Goal: Task Accomplishment & Management: Manage account settings

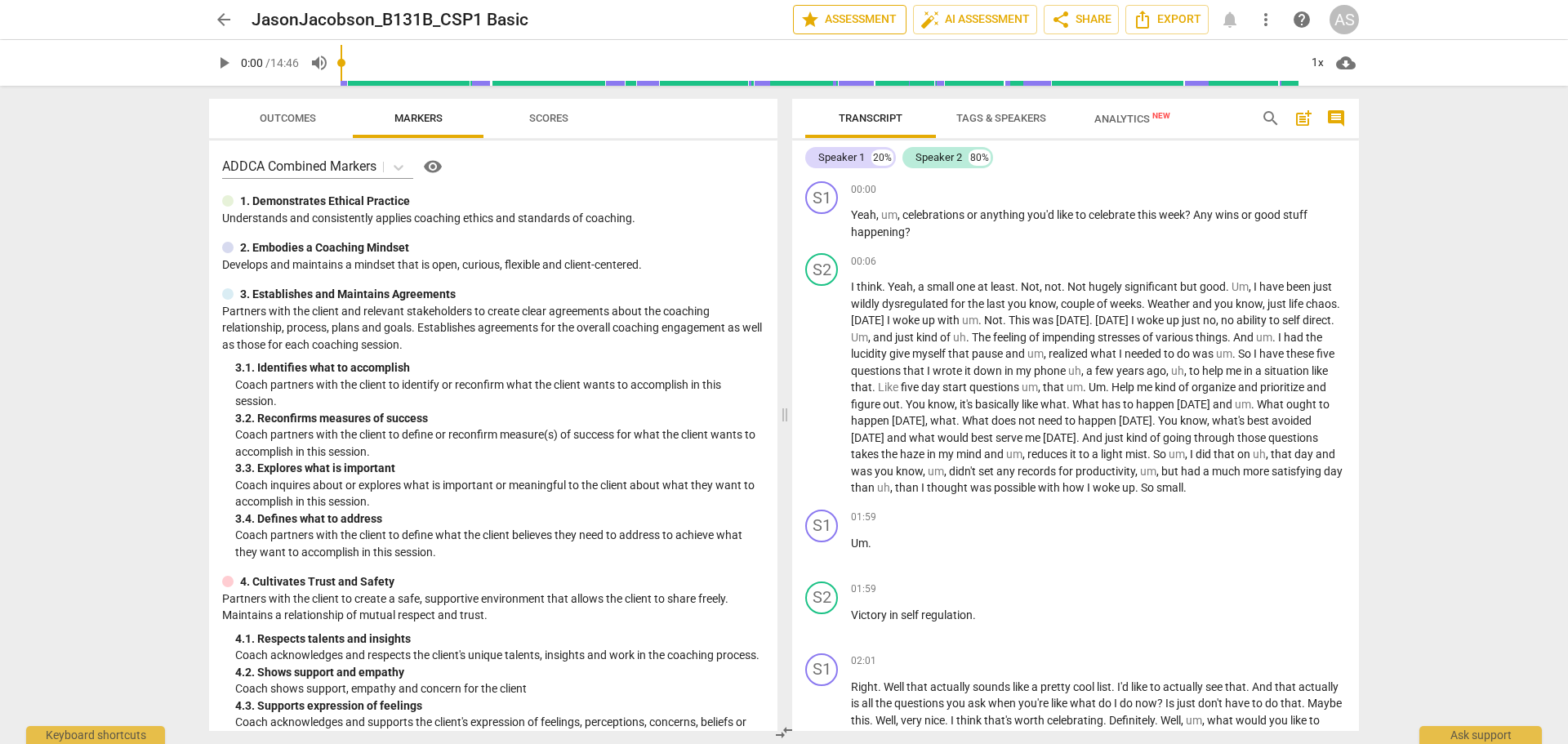
click at [793, 16] on button "star Assessment" at bounding box center [849, 19] width 114 height 30
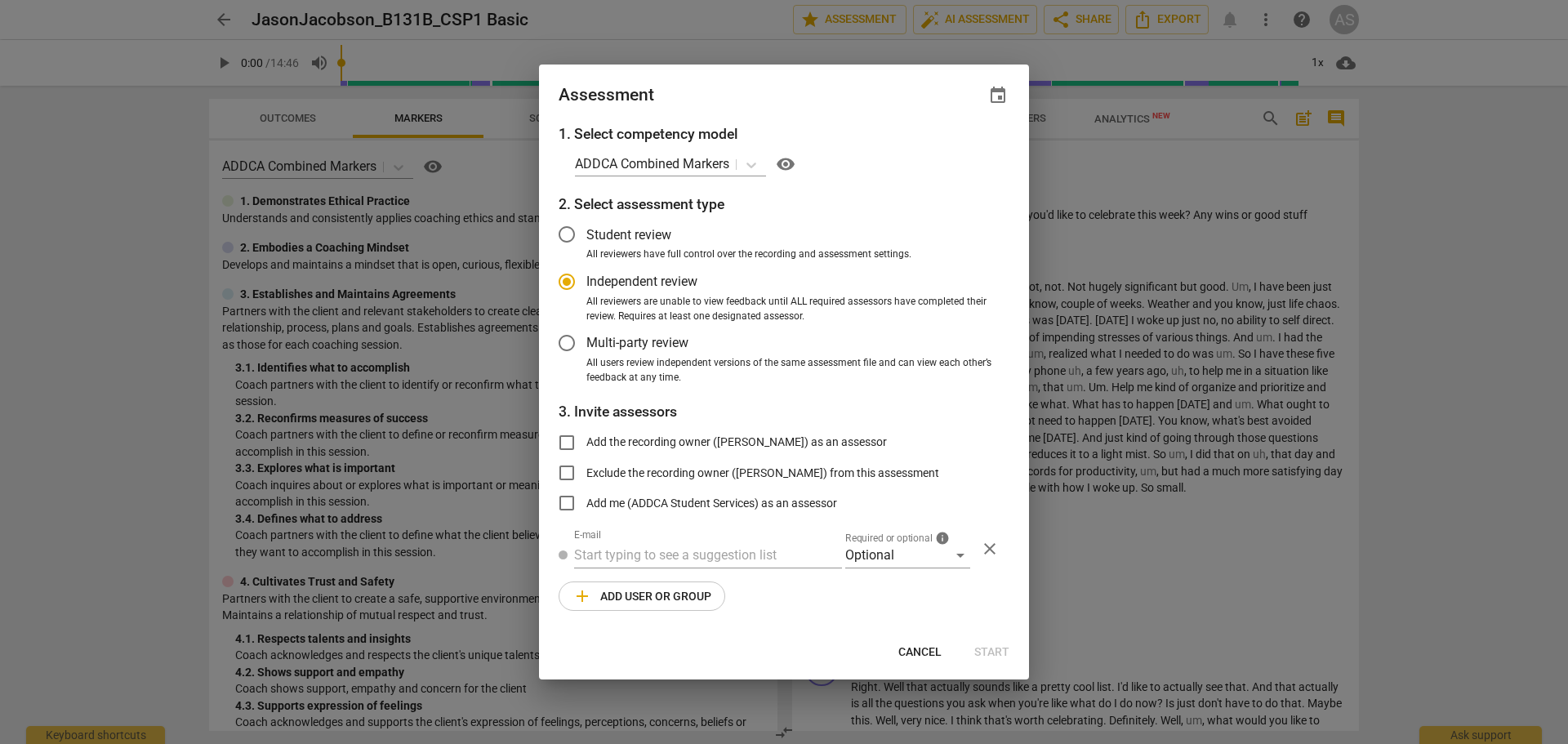
radio input "false"
click at [997, 94] on span "event" at bounding box center [998, 96] width 20 height 20
click at [946, 145] on input "date" at bounding box center [900, 152] width 114 height 23
type input "[DATE]"
click at [797, 89] on div at bounding box center [784, 372] width 1568 height 744
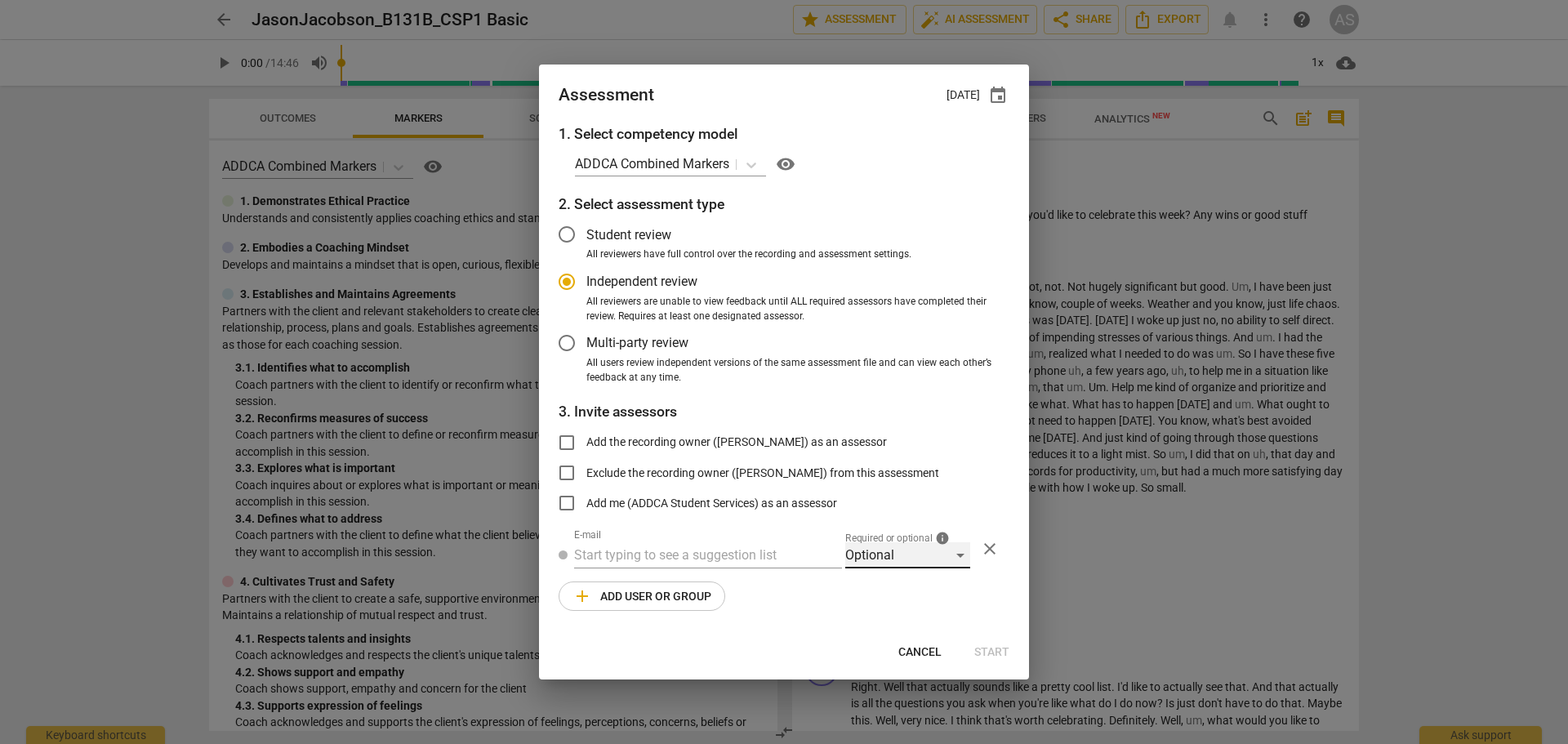
click at [879, 559] on div "Optional" at bounding box center [907, 555] width 125 height 26
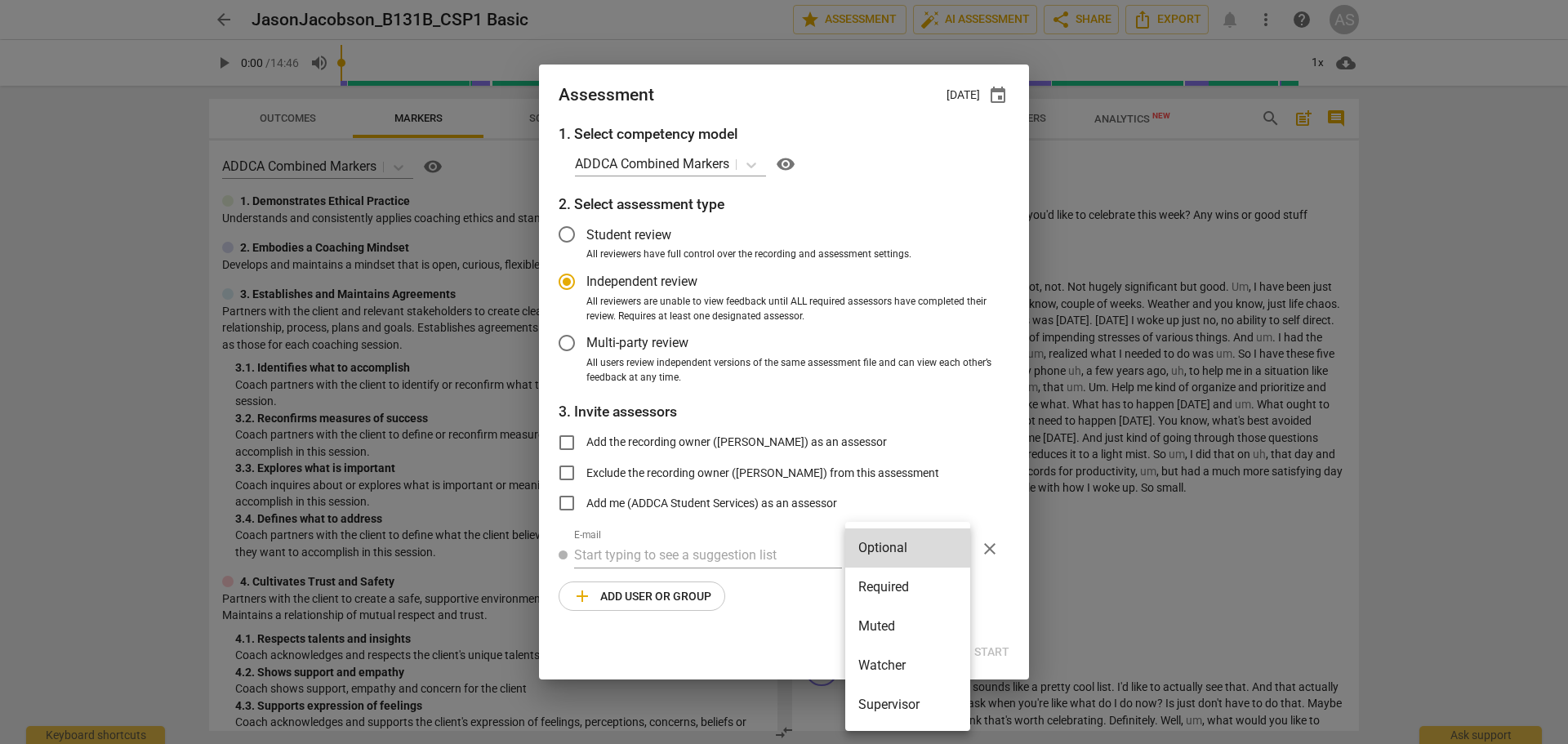
click at [887, 561] on li "Required" at bounding box center [907, 588] width 125 height 39
radio input "false"
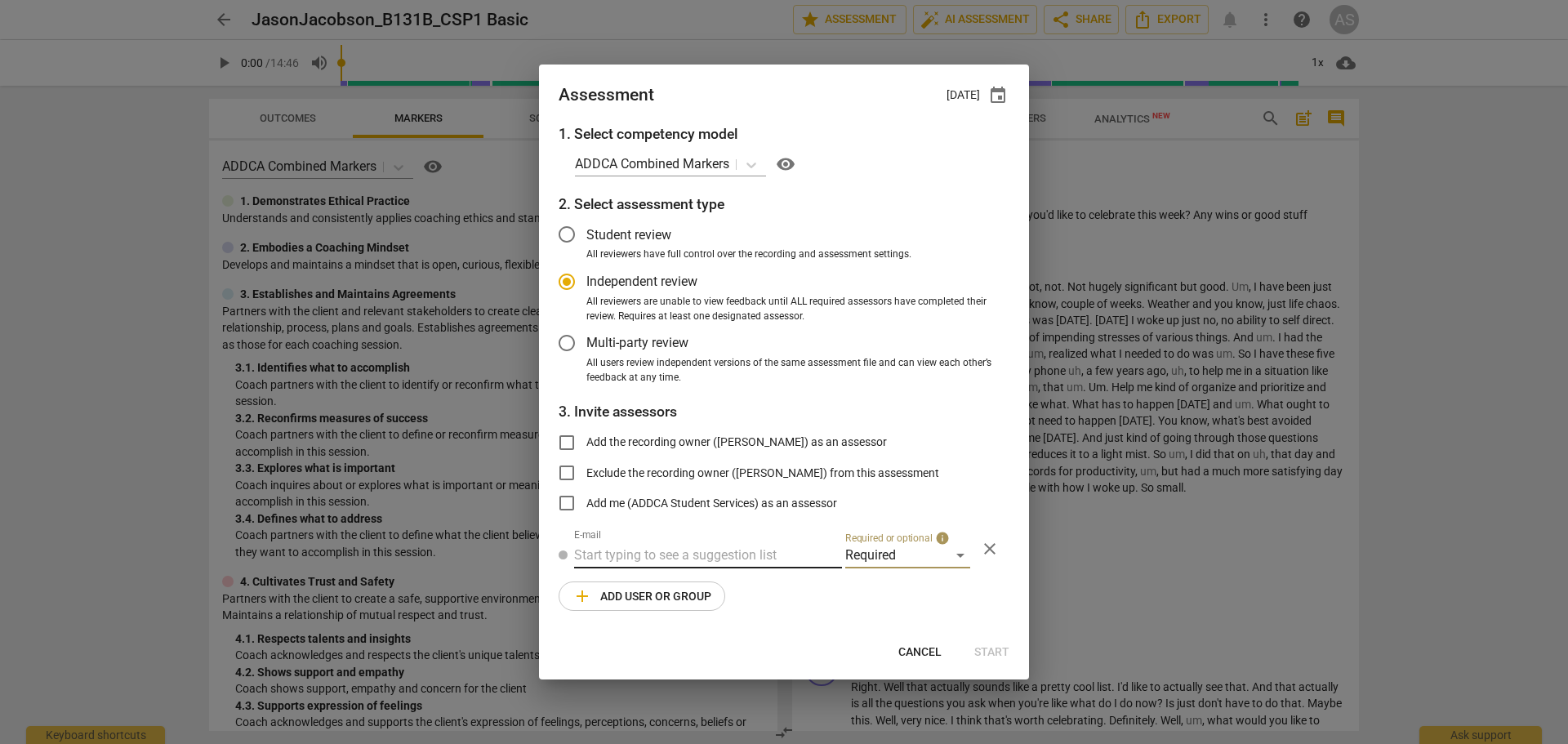
click at [685, 554] on input "text" at bounding box center [708, 555] width 268 height 26
type input "[PERSON_NAME]"
click at [695, 561] on span "[PERSON_NAME]" at bounding box center [745, 587] width 99 height 15
radio input "false"
type input "[PERSON_NAME] <[PERSON_NAME][EMAIL_ADDRESS][DOMAIN_NAME]>"
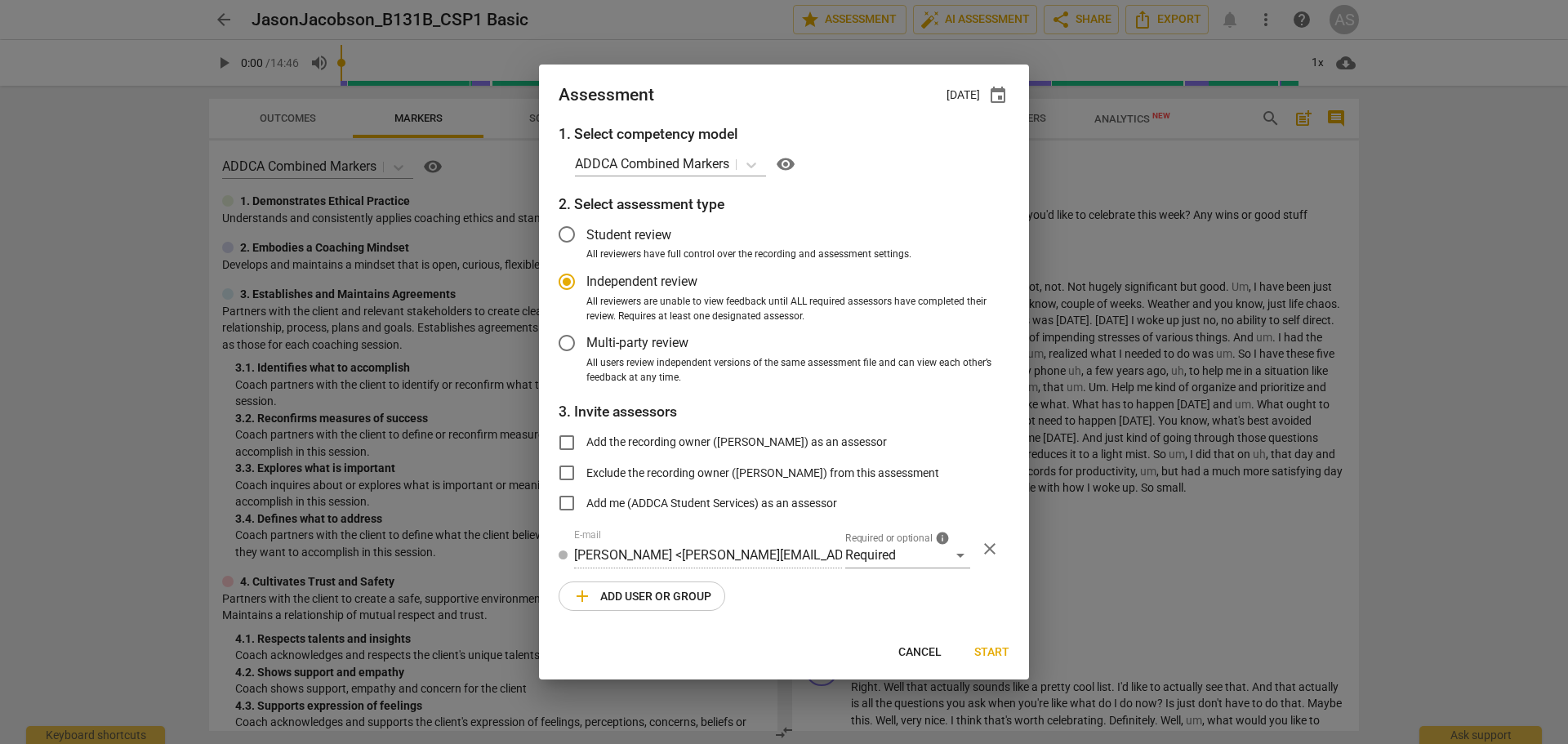
drag, startPoint x: 689, startPoint y: 591, endPoint x: 706, endPoint y: 588, distance: 17.3
click at [706, 561] on span "add Add user or group" at bounding box center [641, 597] width 139 height 20
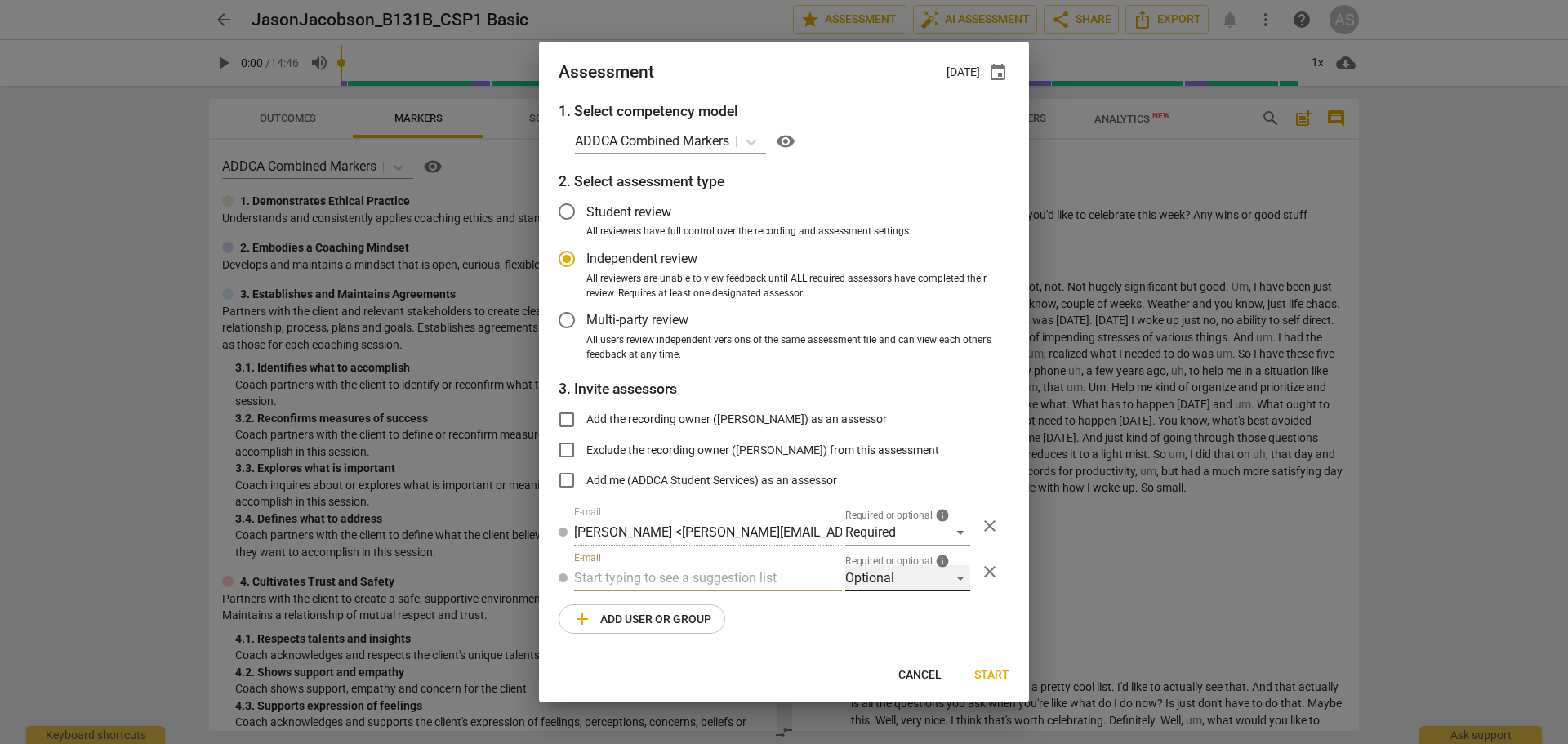
click at [889, 561] on div "Optional" at bounding box center [907, 578] width 125 height 26
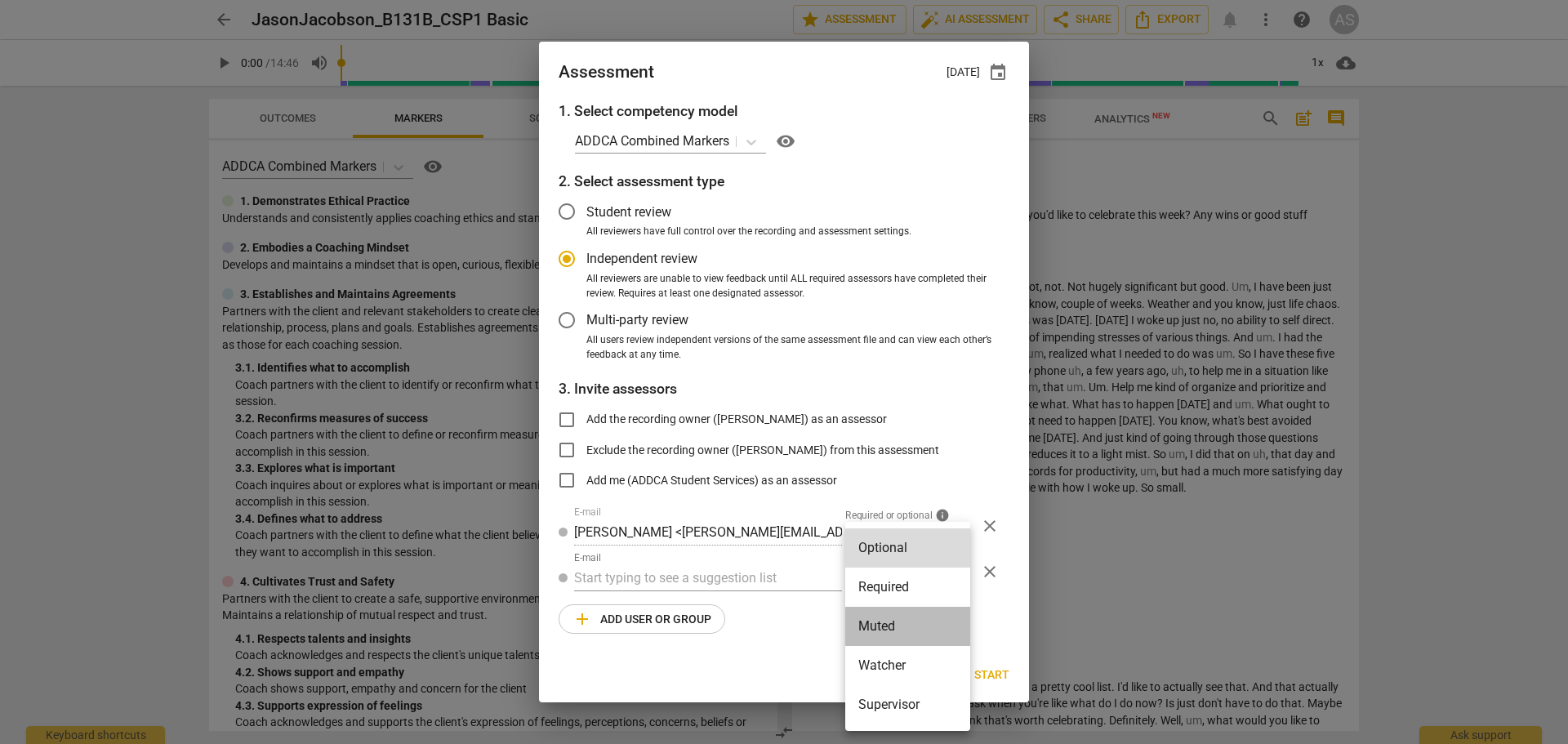
click at [889, 561] on li "Muted" at bounding box center [907, 626] width 125 height 39
radio input "false"
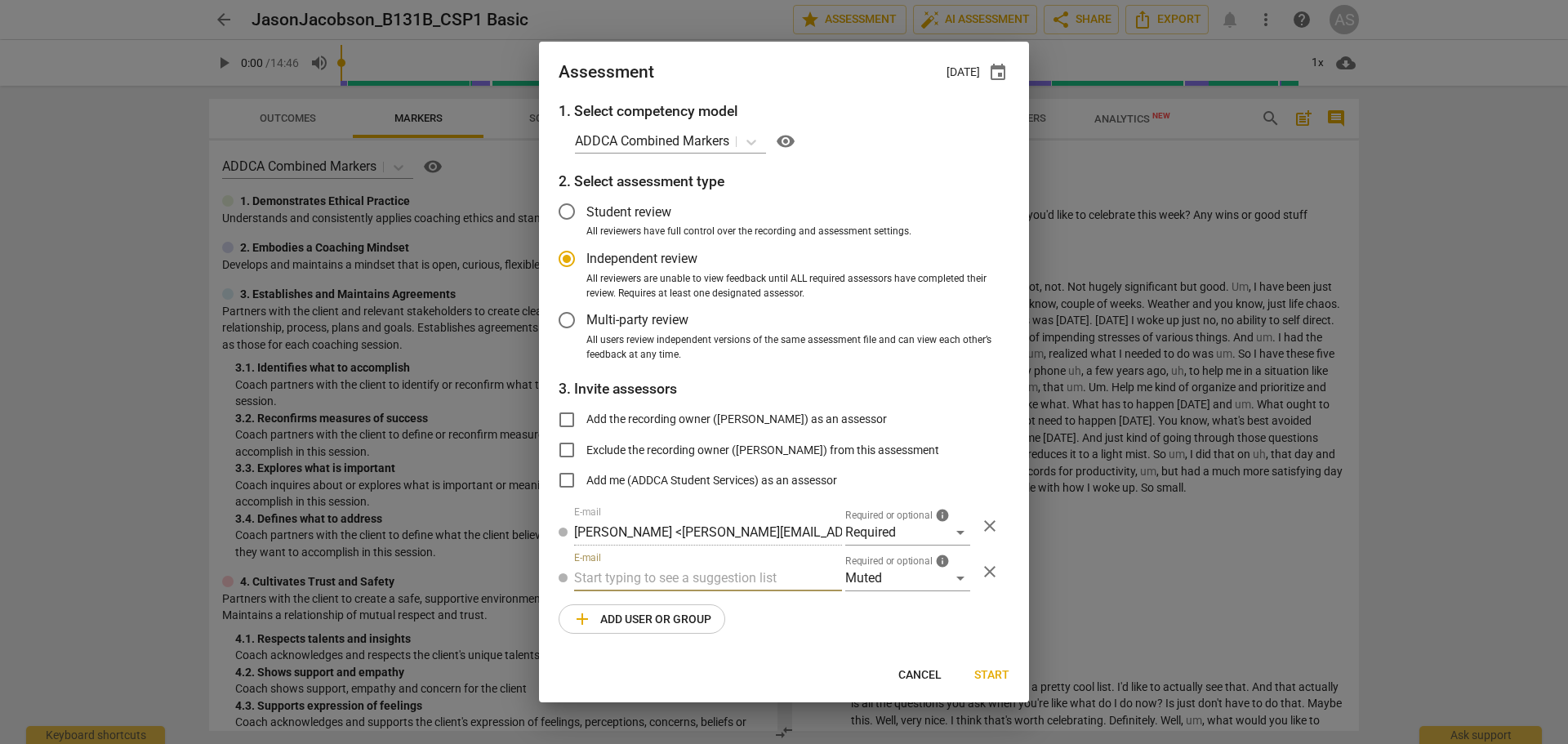
drag, startPoint x: 649, startPoint y: 567, endPoint x: 644, endPoint y: 579, distance: 13.0
click at [645, 561] on input "text" at bounding box center [708, 578] width 268 height 26
type input "131B"
drag, startPoint x: 658, startPoint y: 612, endPoint x: 1005, endPoint y: 688, distance: 355.2
click at [659, 561] on span "131B" at bounding box center [649, 610] width 30 height 15
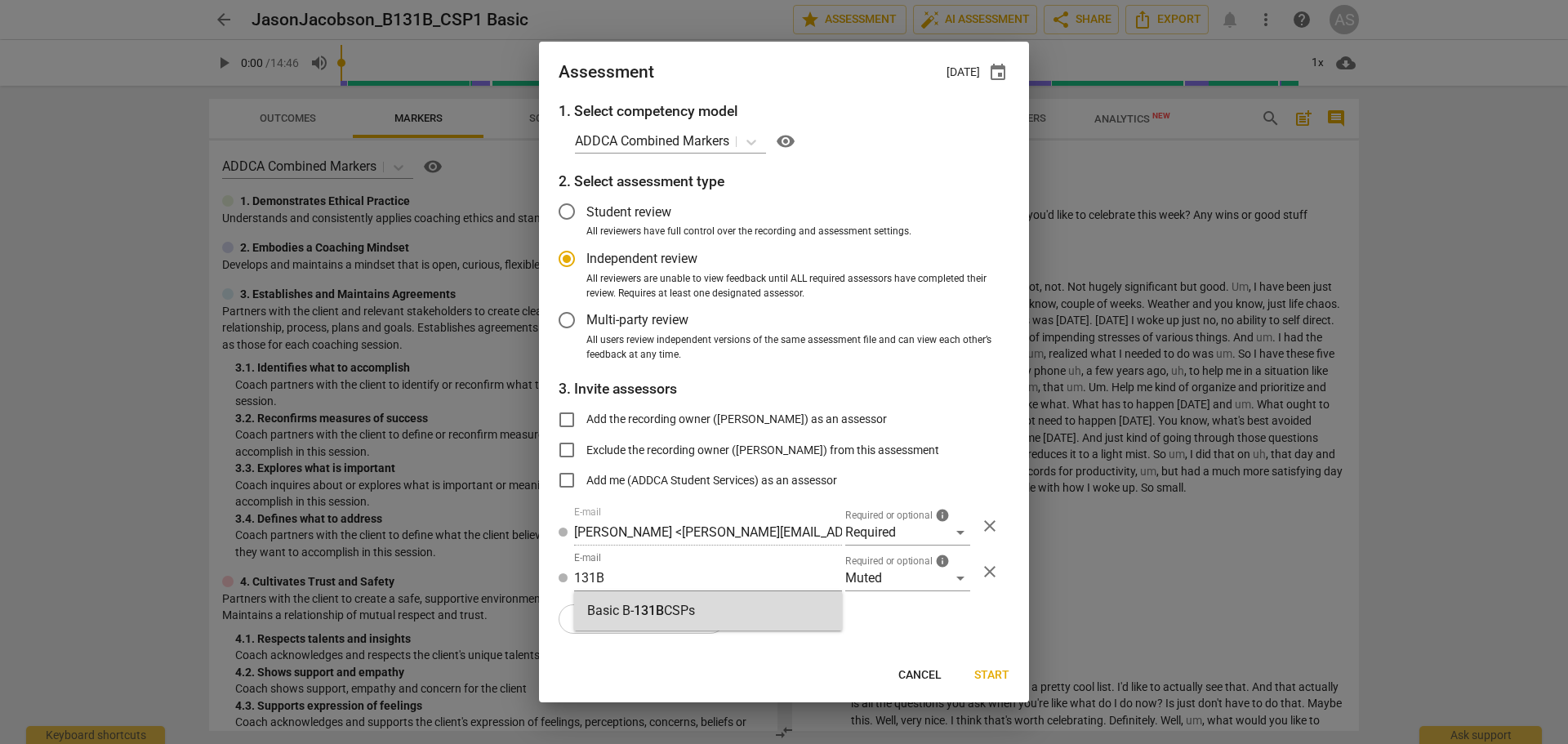
radio input "false"
type input "Basic B-131B CSPs"
click at [995, 561] on span "Start" at bounding box center [991, 676] width 35 height 16
radio input "false"
type input "[PERSON_NAME] <[EMAIL_ADDRESS][DOMAIN_NAME]>"
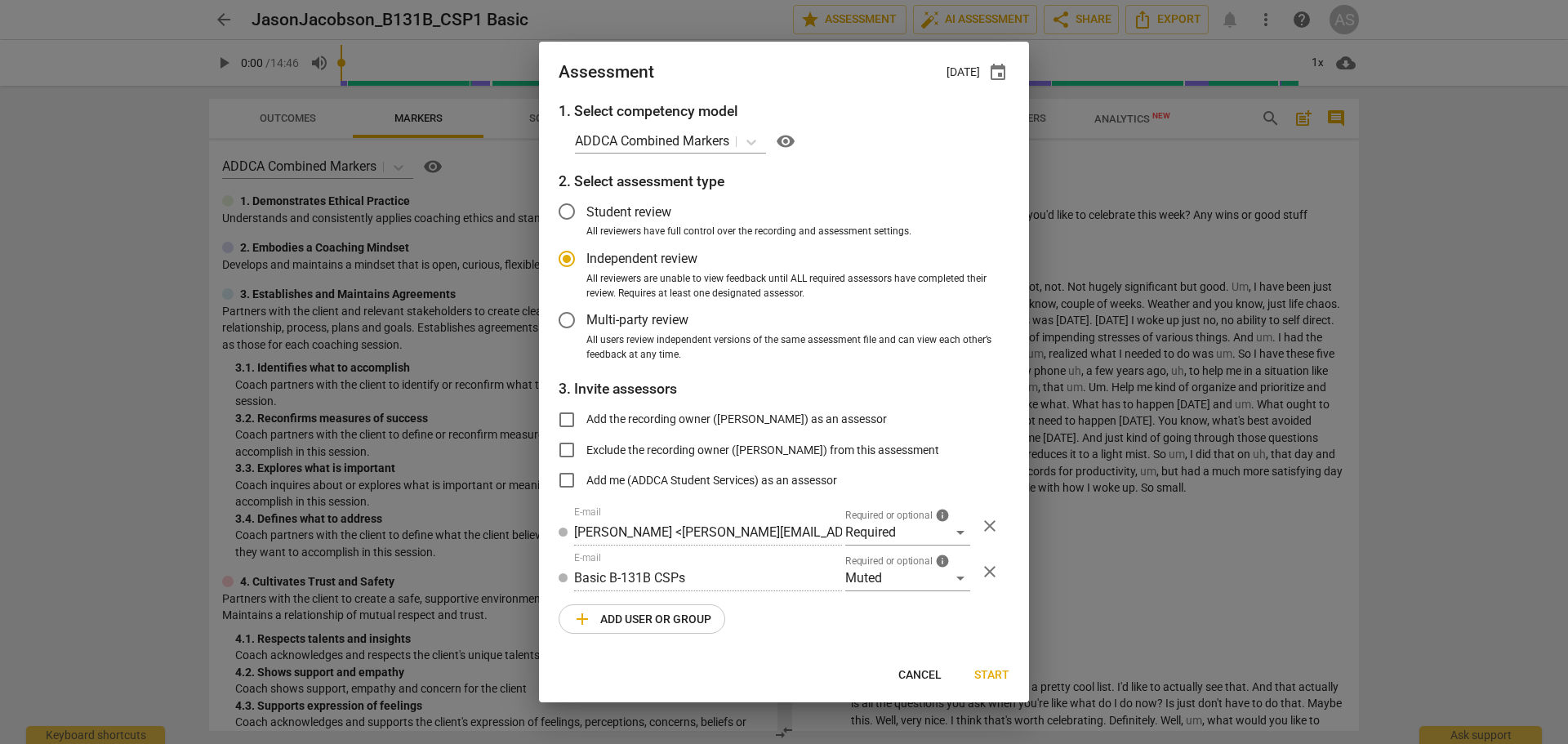
type input "[PERSON_NAME] <[EMAIL_ADDRESS][DOMAIN_NAME]>"
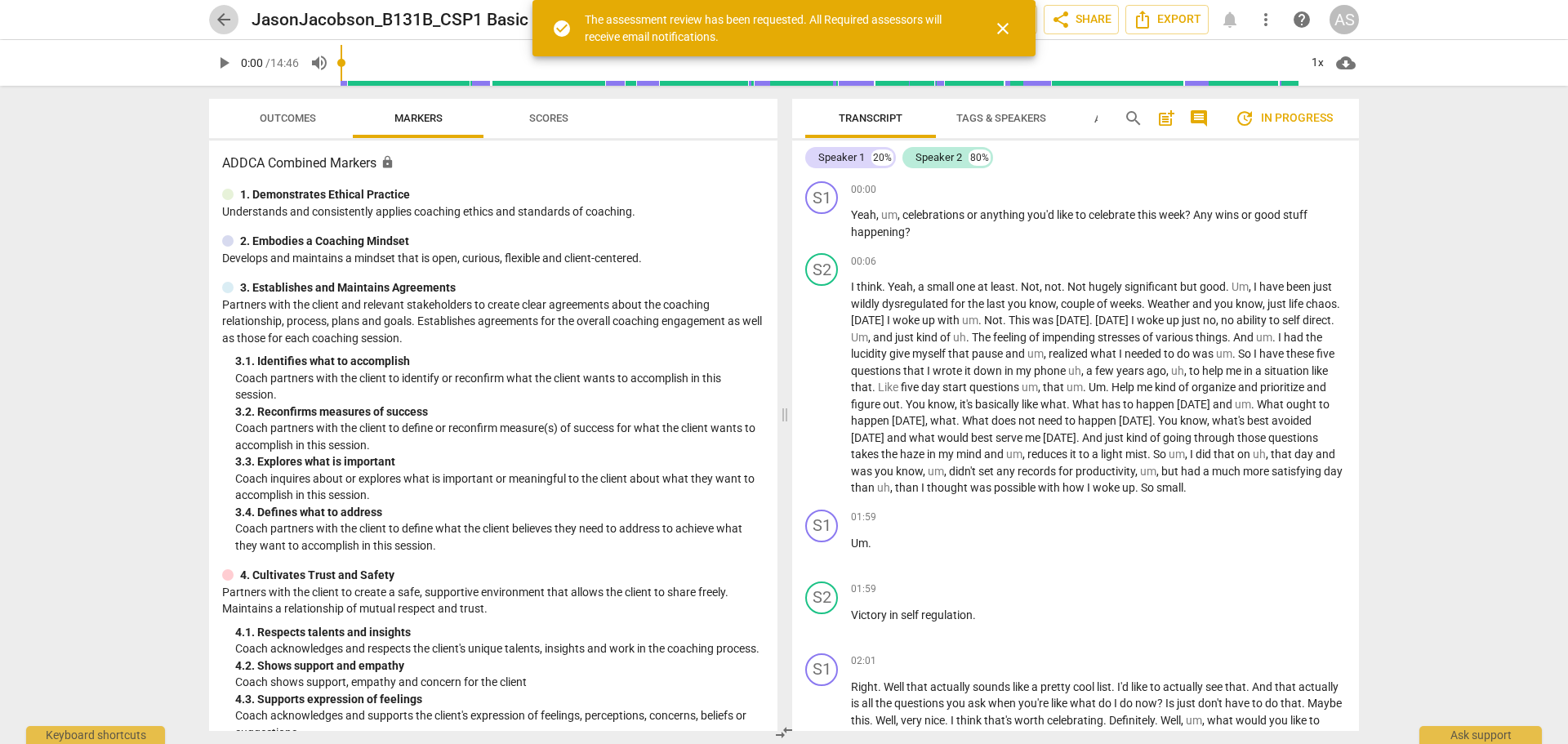
click at [222, 16] on span "arrow_back" at bounding box center [224, 20] width 20 height 20
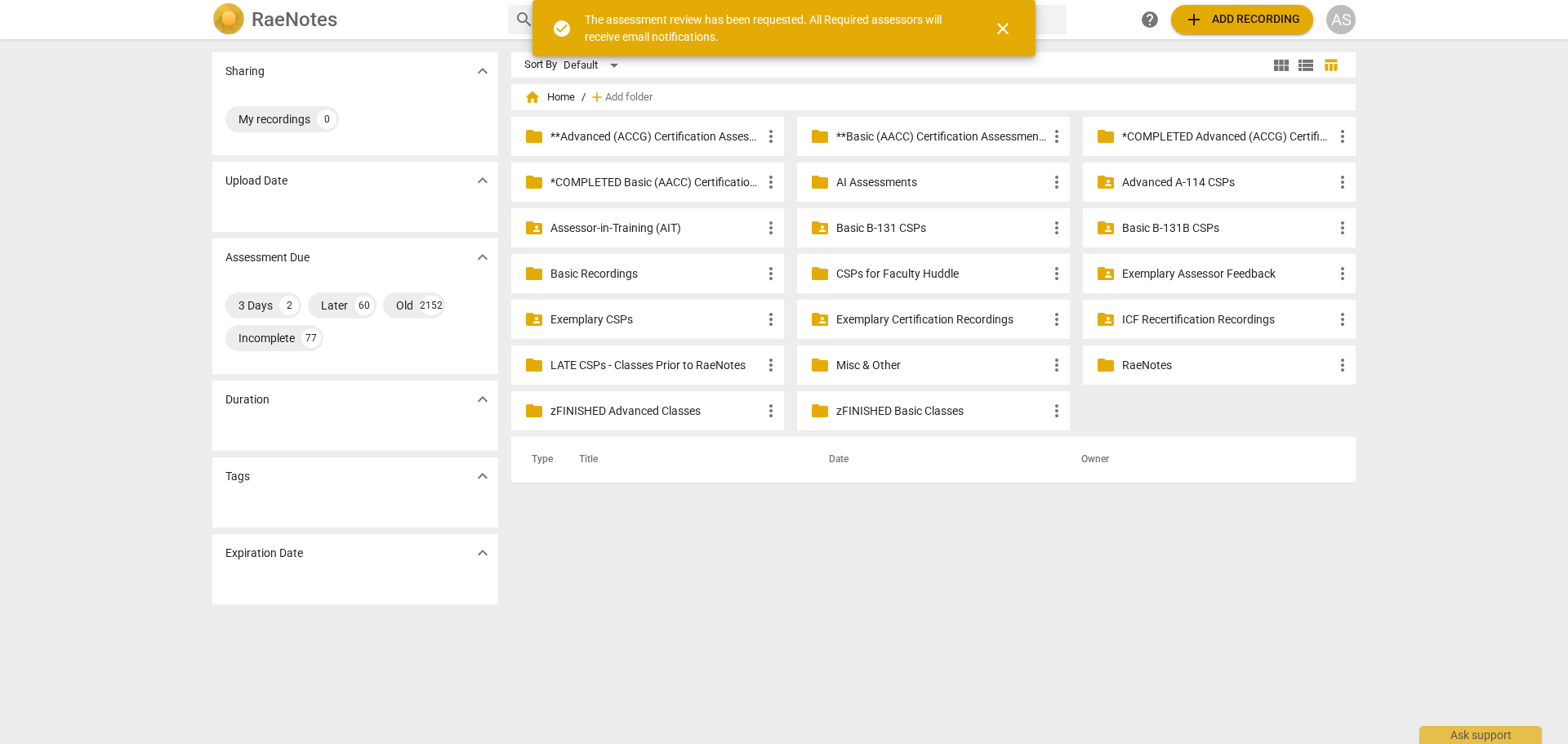
click at [1165, 232] on p "Basic B-131B CSPs" at bounding box center [1227, 228] width 211 height 17
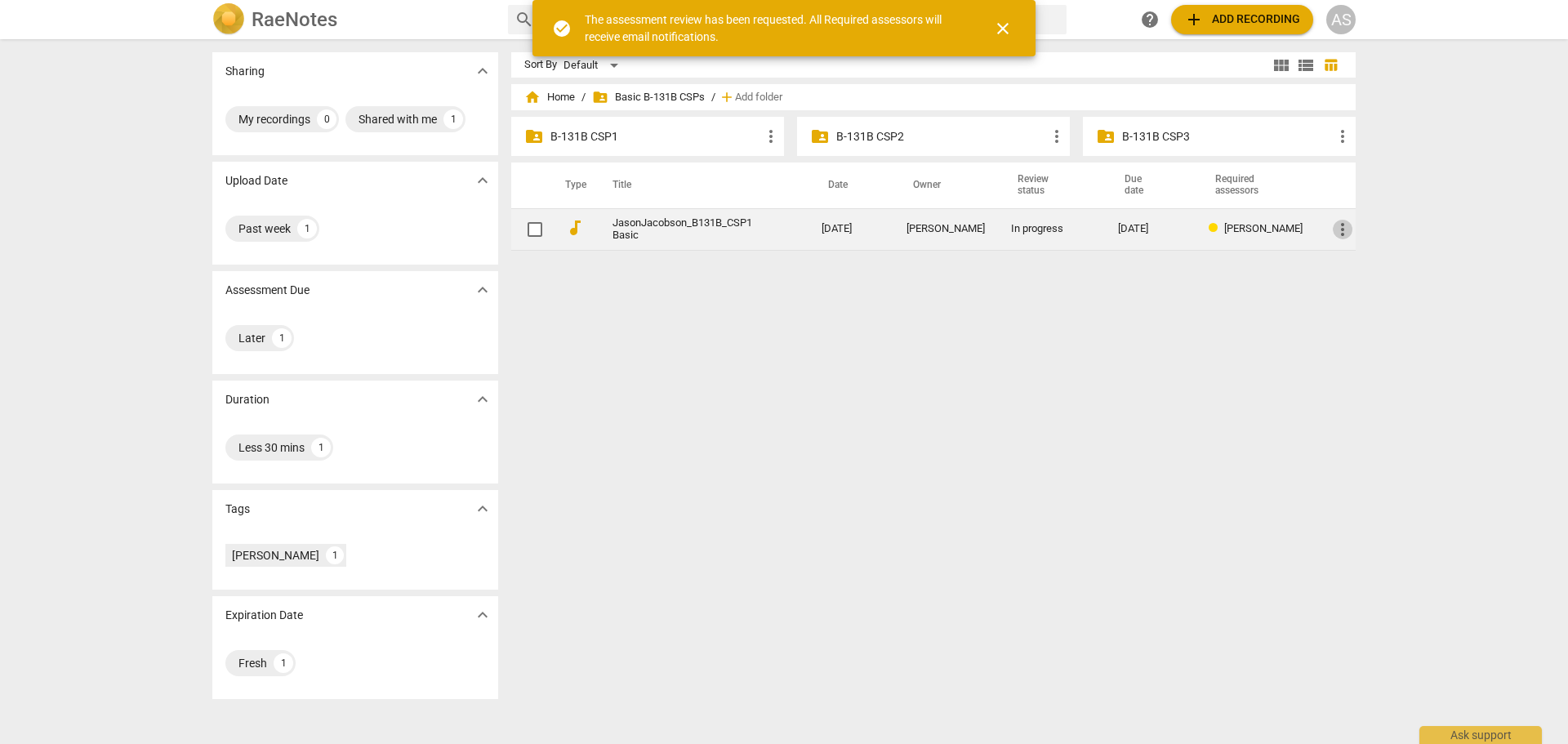
click at [1239, 225] on span "more_vert" at bounding box center [1343, 230] width 20 height 20
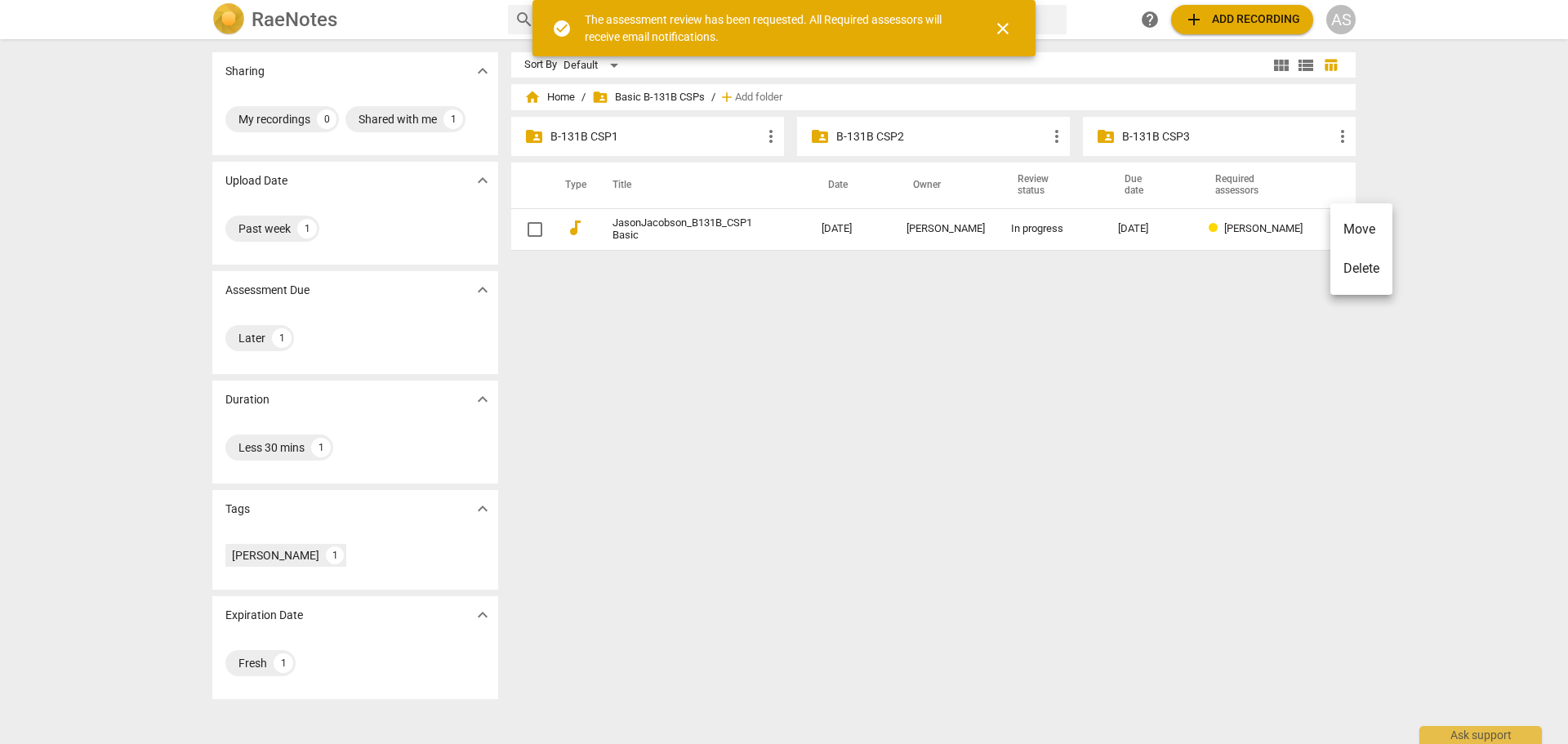
click at [1239, 230] on li "Move" at bounding box center [1361, 230] width 62 height 39
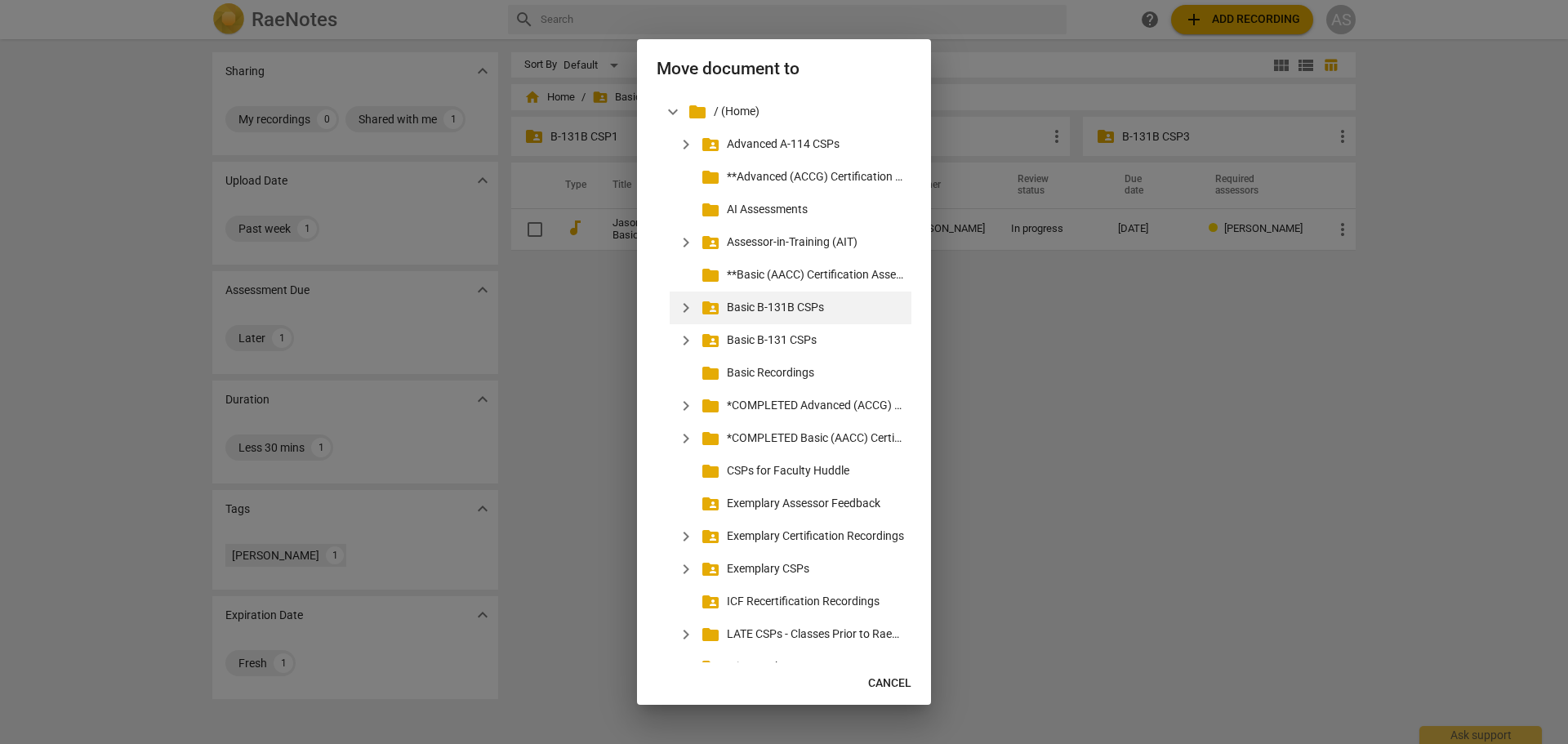
click at [684, 312] on span "expand_more" at bounding box center [686, 308] width 20 height 20
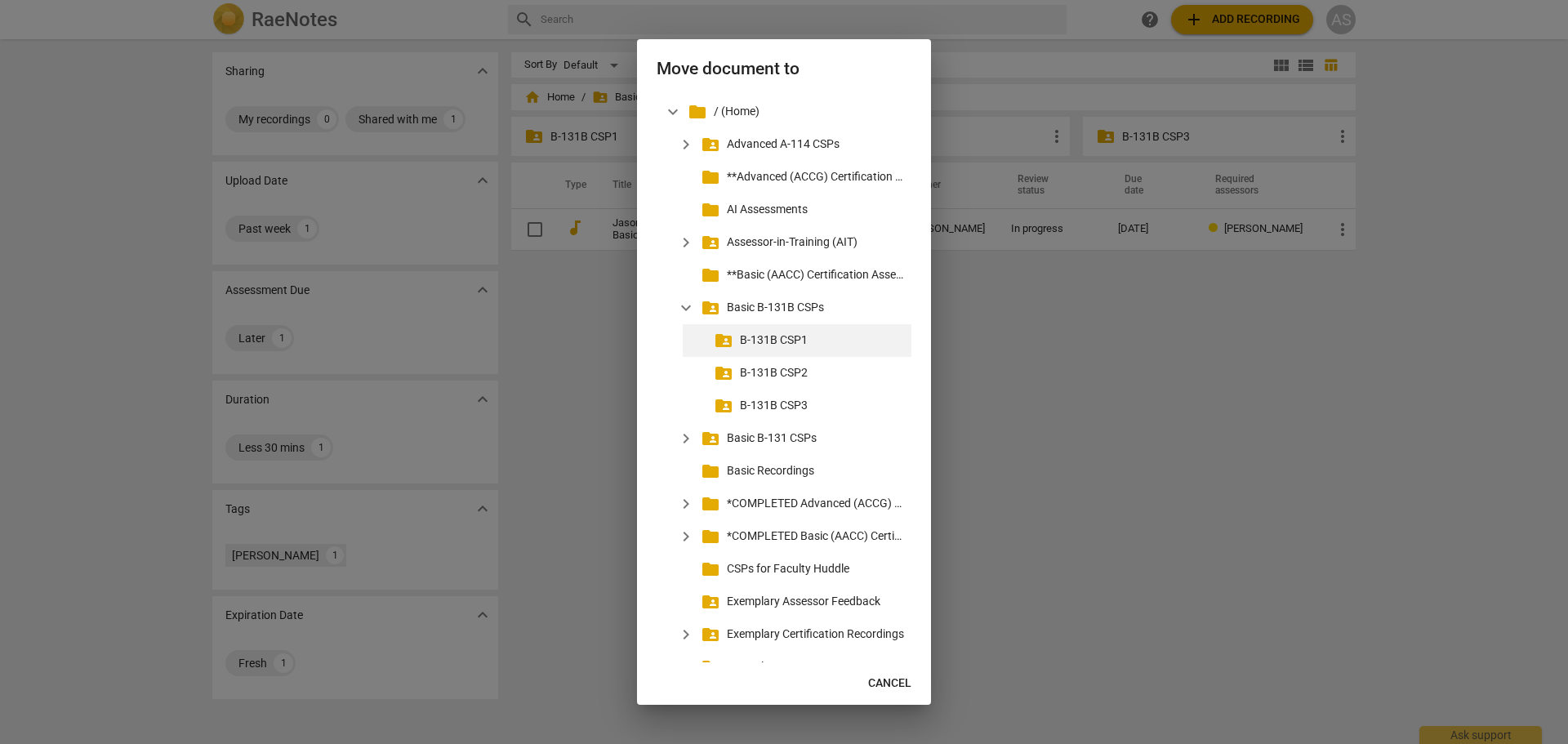
click at [779, 341] on p "B-131B CSP1" at bounding box center [823, 340] width 165 height 17
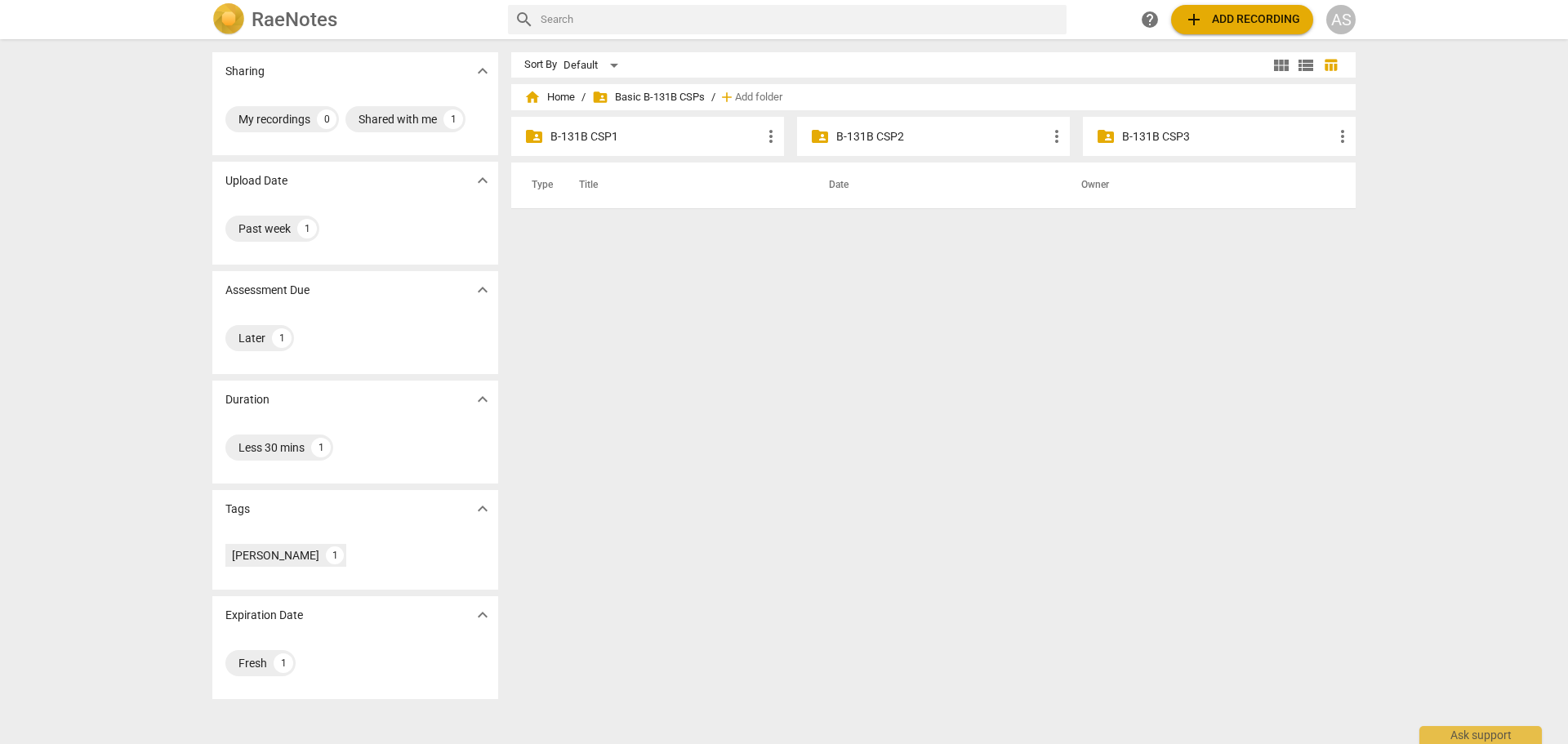
click at [619, 132] on p "B-131B CSP1" at bounding box center [656, 136] width 211 height 17
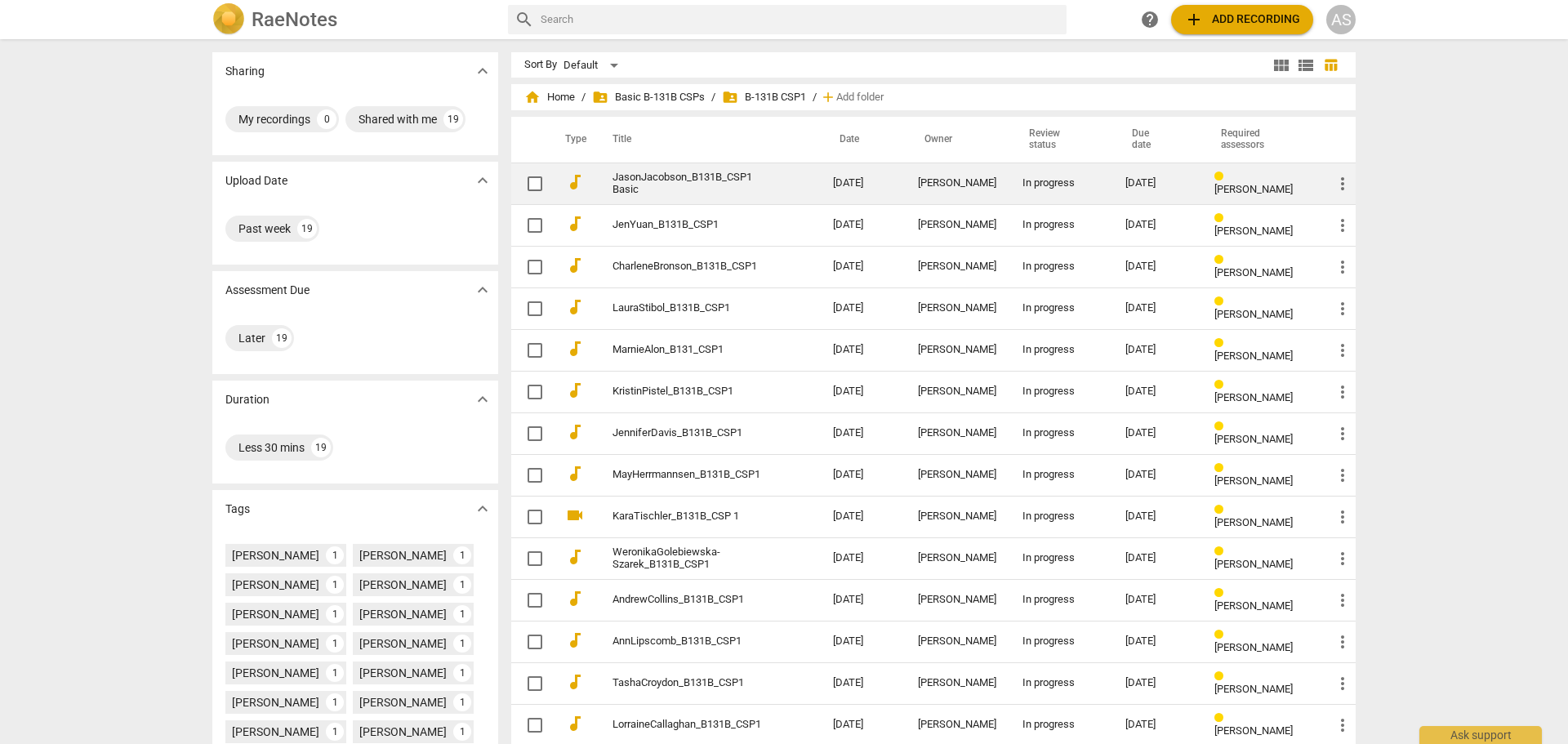
click at [744, 177] on link "JasonJacobson_B131B_CSP1 Basic" at bounding box center [693, 183] width 161 height 24
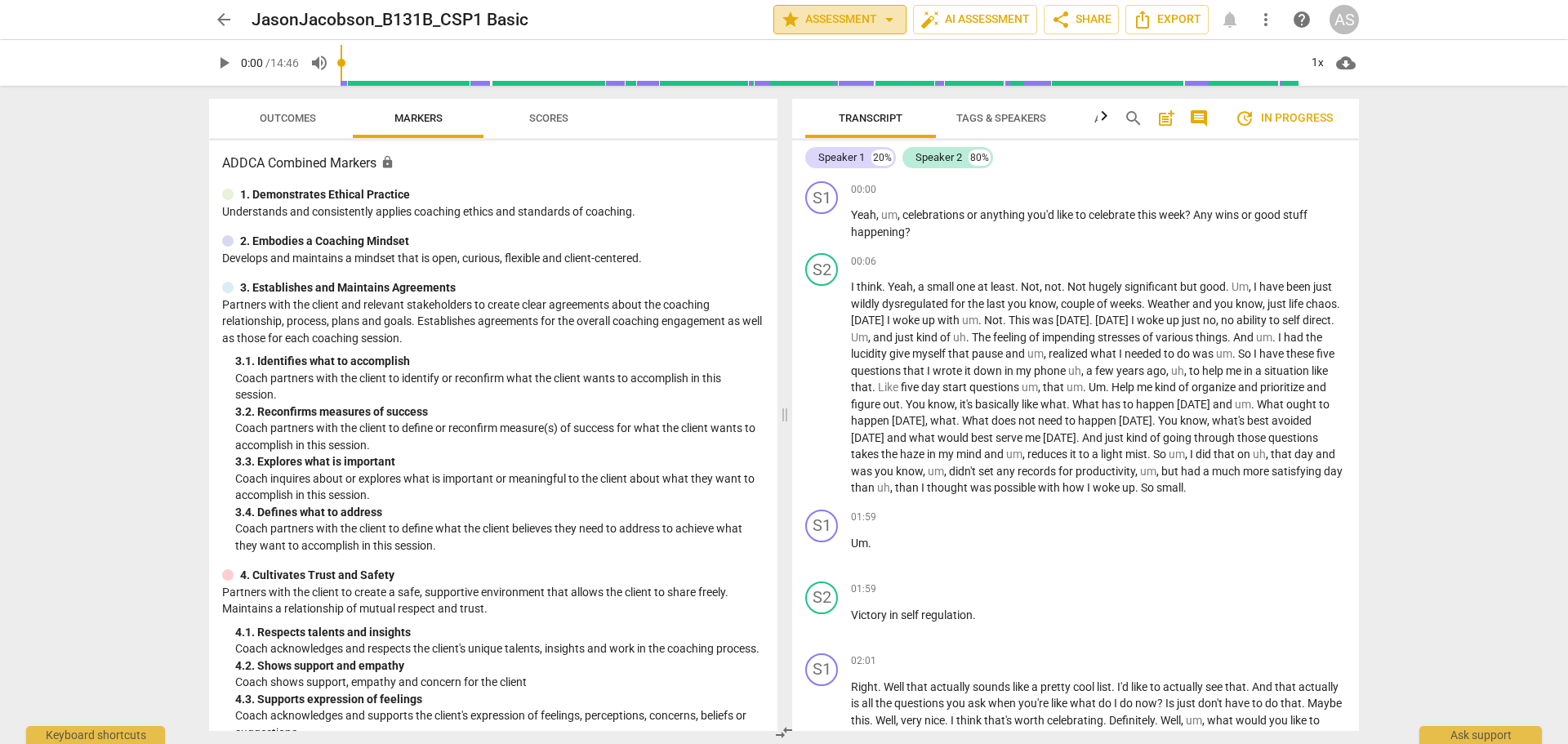
click at [888, 24] on span "arrow_drop_down" at bounding box center [889, 20] width 20 height 20
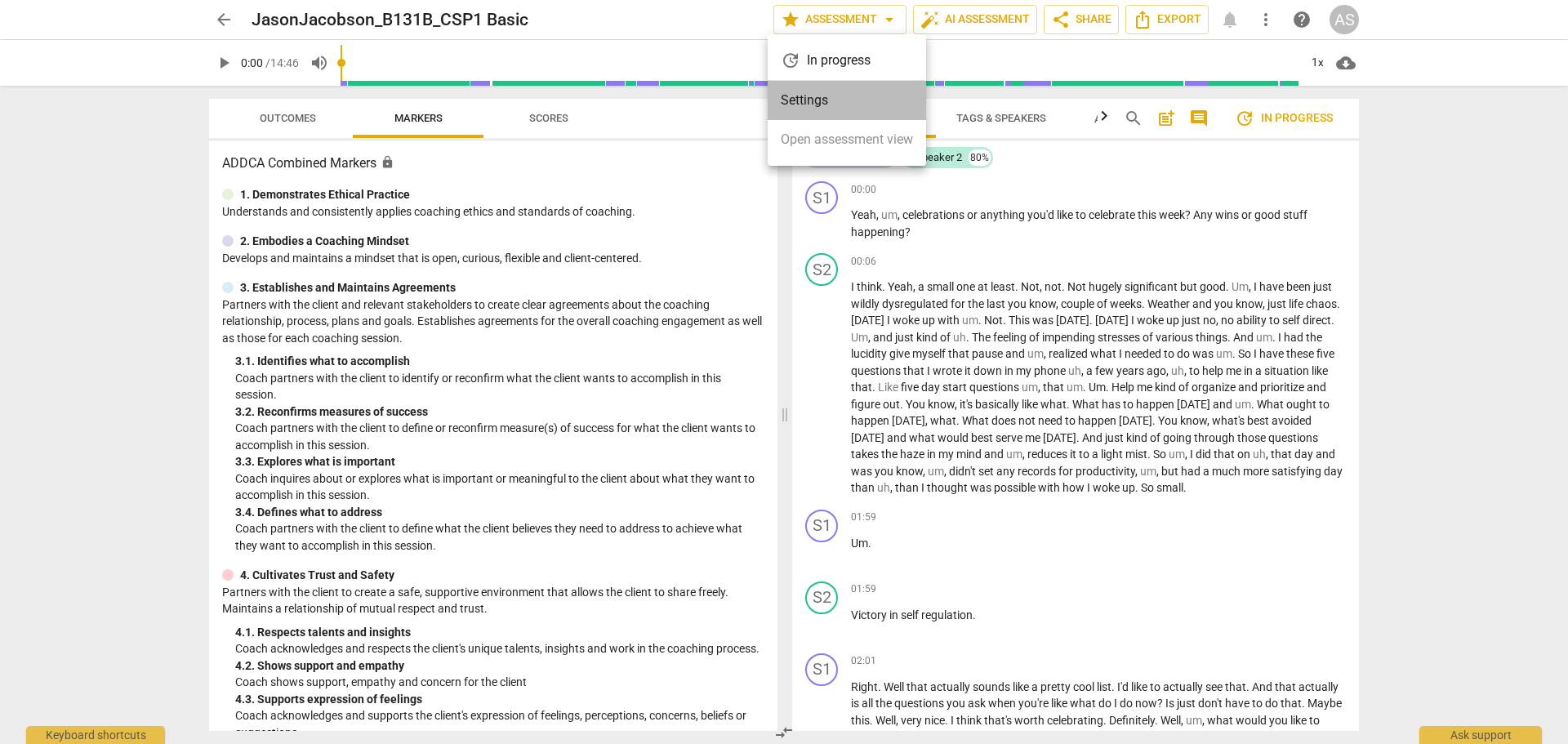
click at [843, 97] on li "Settings" at bounding box center [847, 101] width 159 height 39
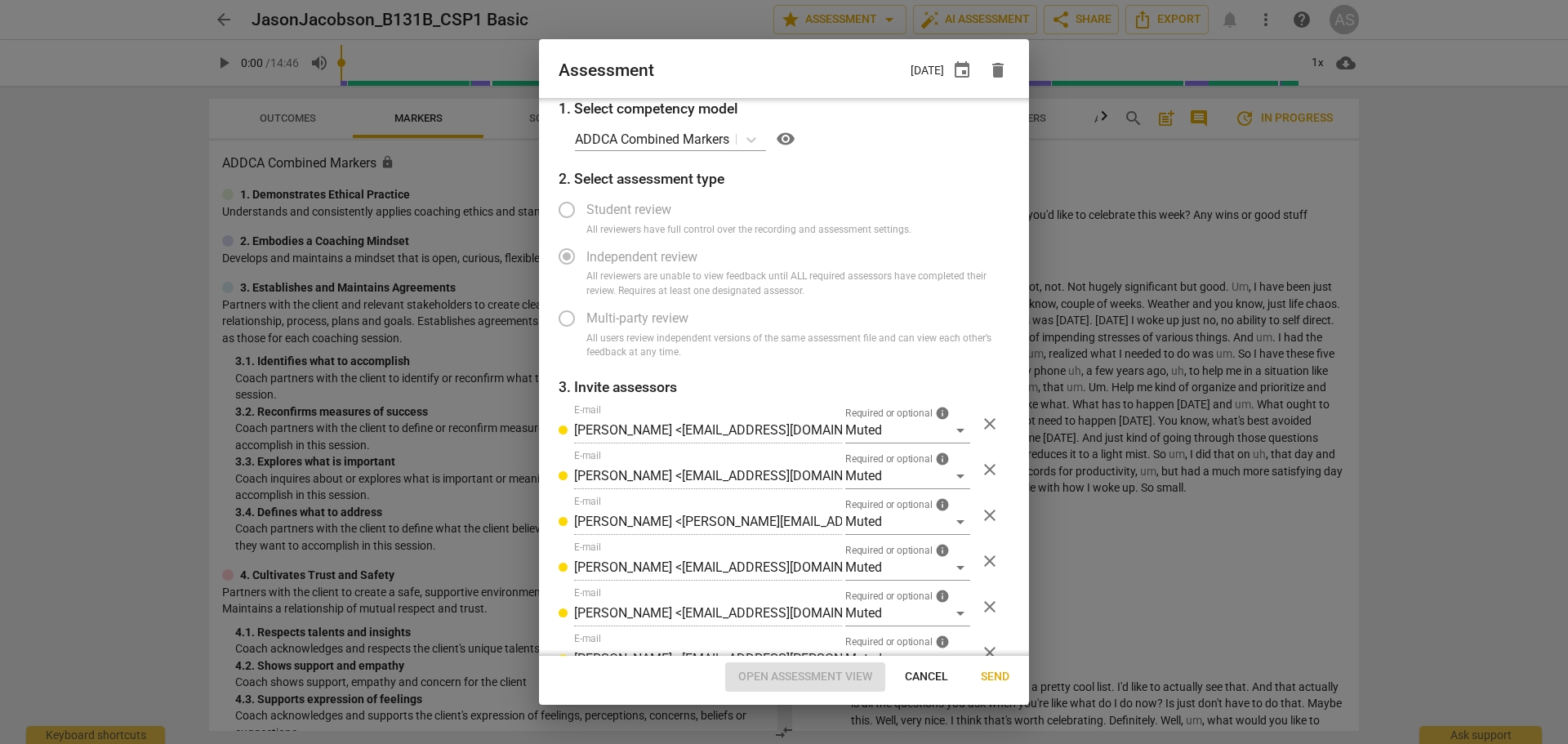
scroll to position [902, 0]
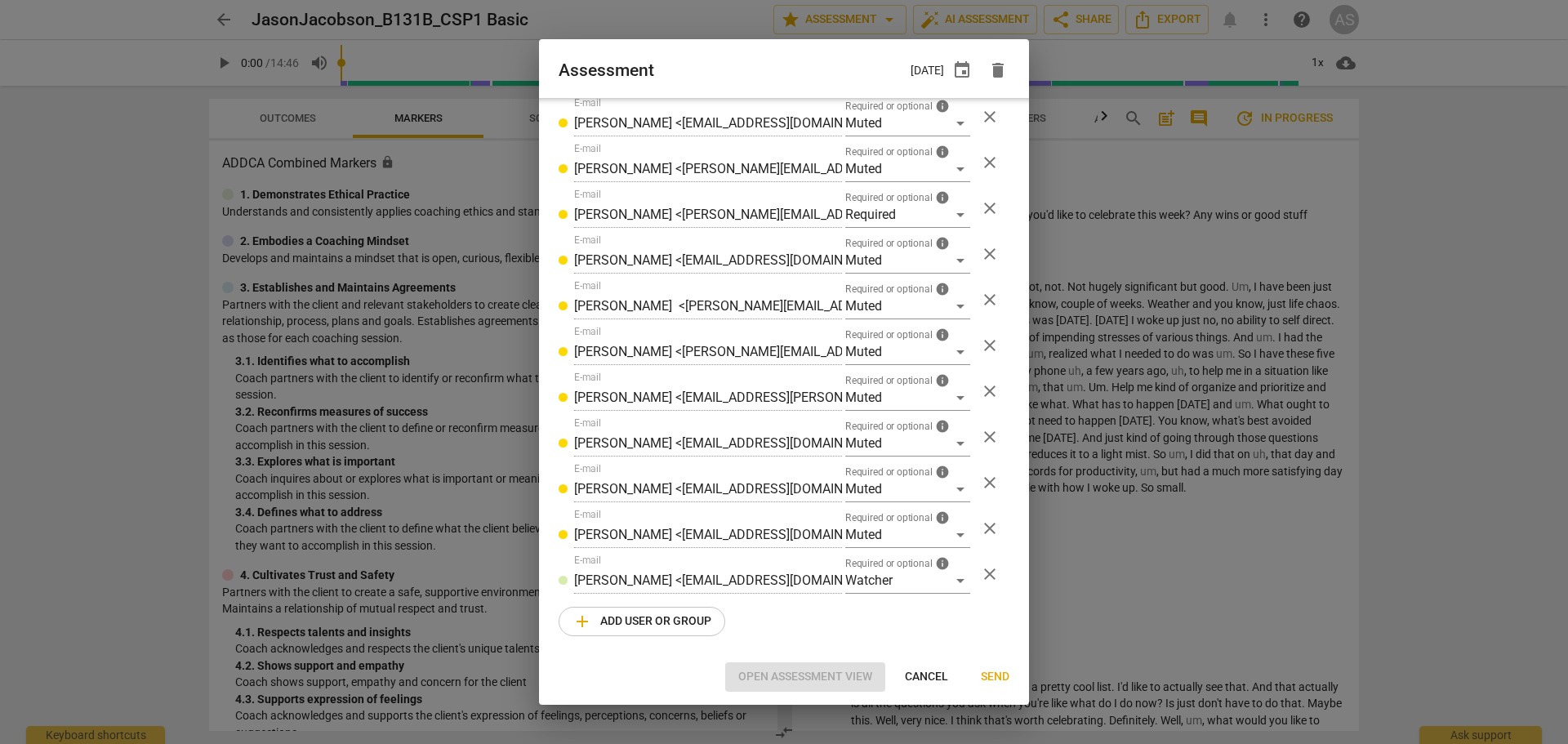
drag, startPoint x: 929, startPoint y: 678, endPoint x: 916, endPoint y: 646, distance: 34.5
click at [929, 561] on span "Cancel" at bounding box center [927, 678] width 43 height 16
radio input "false"
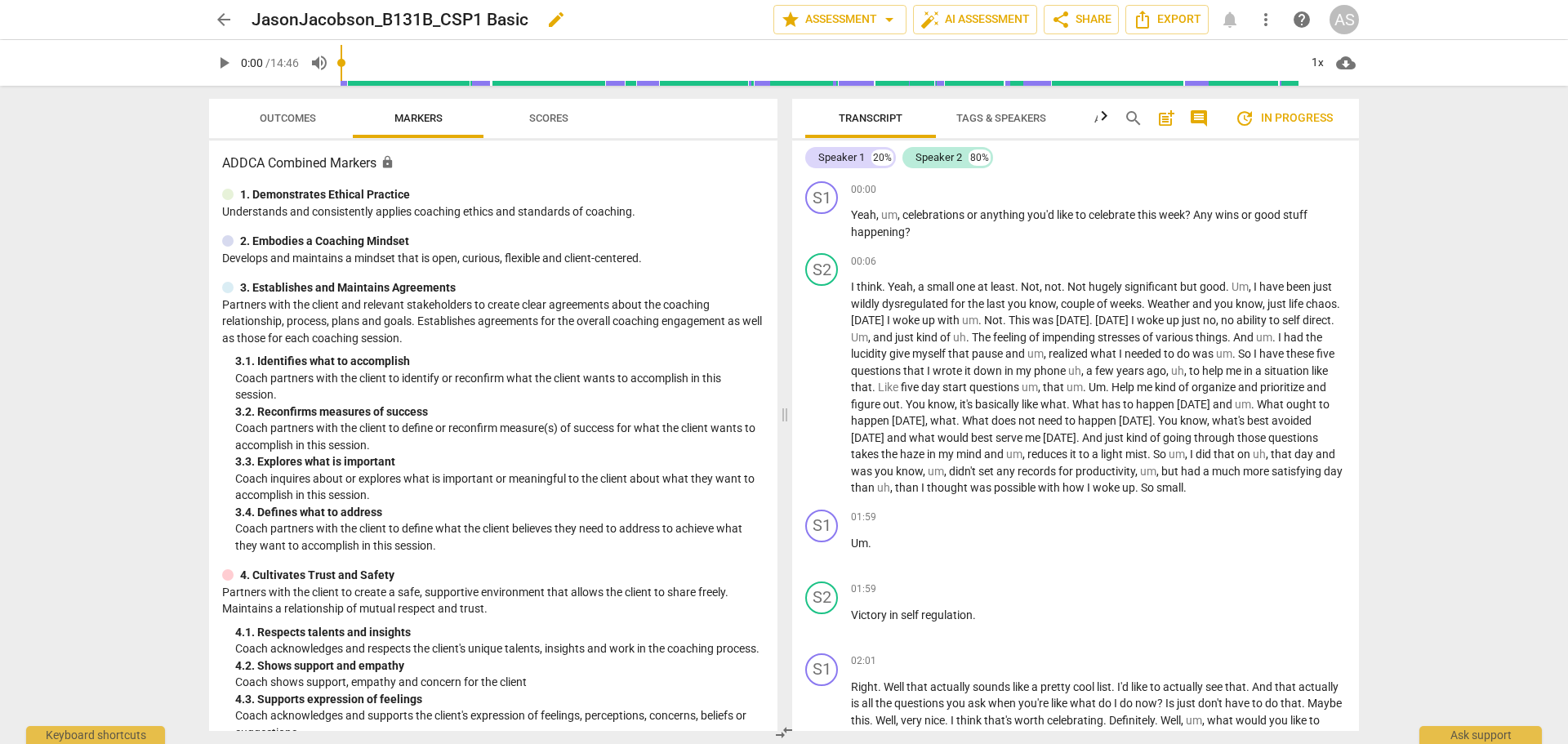
click at [554, 15] on span "edit" at bounding box center [556, 20] width 20 height 20
type input "JasonJacobson_B131B_CSP1"
click at [715, 17] on span "done" at bounding box center [716, 20] width 20 height 20
click at [217, 16] on span "arrow_back" at bounding box center [224, 20] width 20 height 20
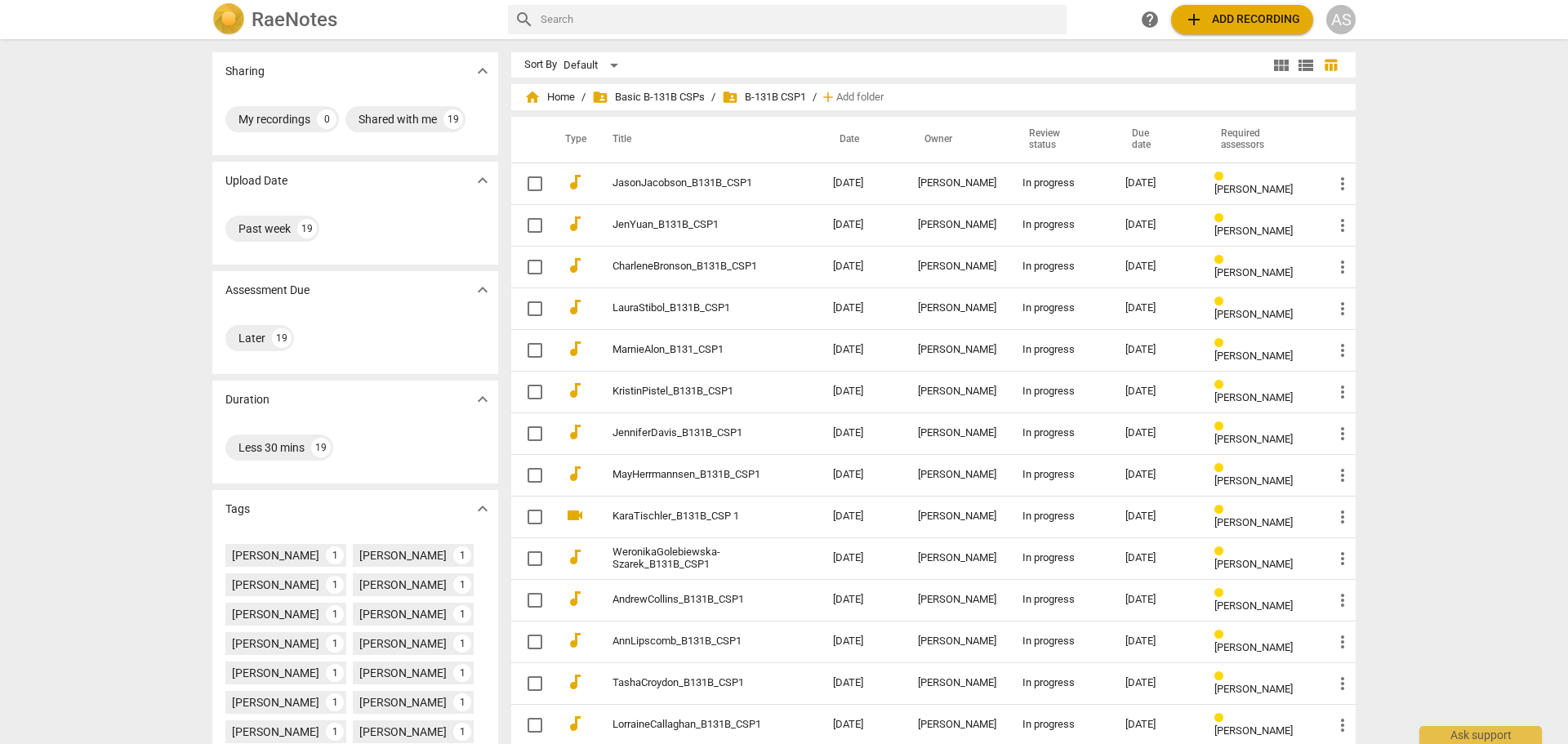
click at [280, 31] on h2 "RaeNotes" at bounding box center [294, 19] width 86 height 22
